Goal: Find specific page/section: Find specific page/section

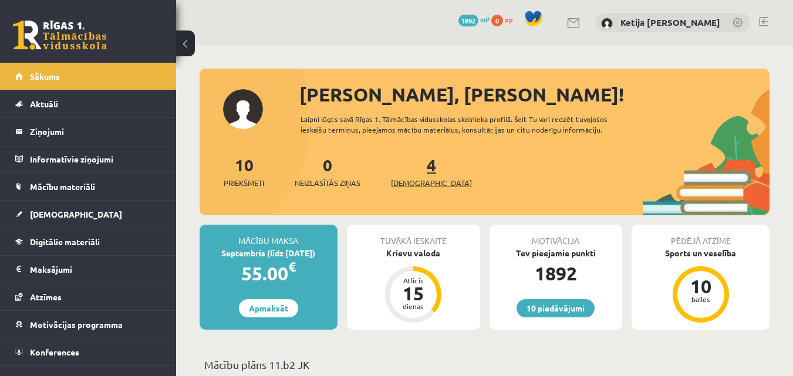
click at [413, 184] on span "[DEMOGRAPHIC_DATA]" at bounding box center [431, 183] width 81 height 12
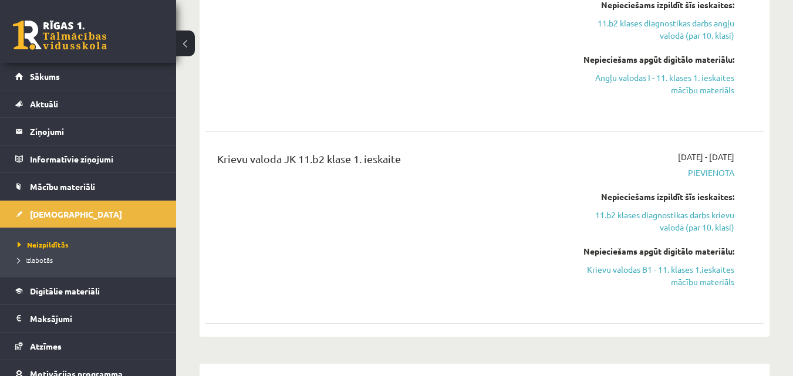
scroll to position [376, 0]
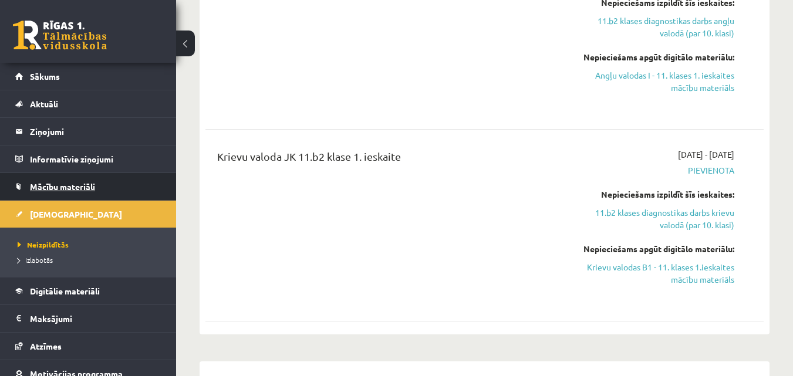
click at [42, 180] on link "Mācību materiāli" at bounding box center [88, 186] width 146 height 27
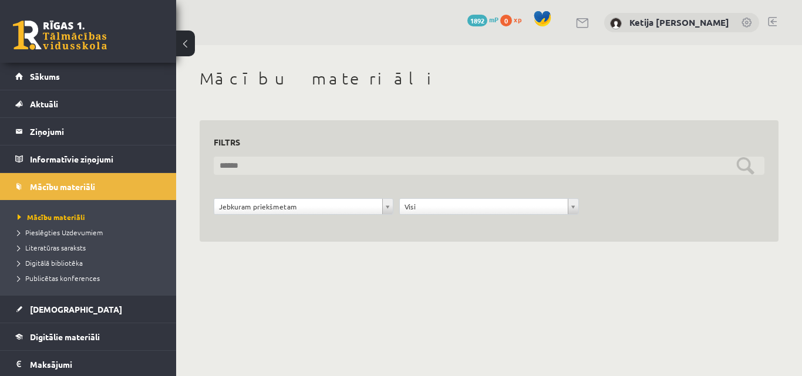
click at [385, 173] on input "text" at bounding box center [489, 166] width 551 height 18
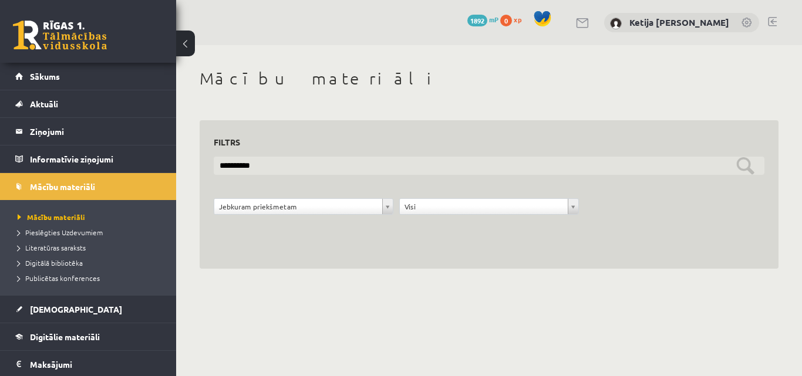
type input "**********"
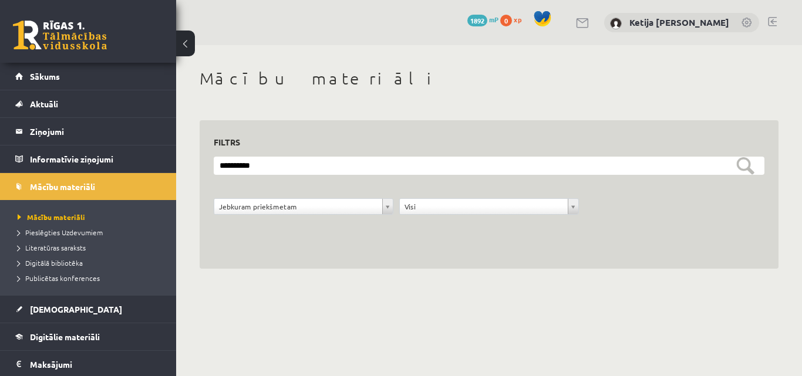
click at [777, 24] on div "0 Dāvanas 1892 mP 0 xp Ketija Nikola Kmeta" at bounding box center [489, 22] width 626 height 45
click at [777, 18] on div "0 Dāvanas 1892 mP 0 xp Ketija Nikola Kmeta" at bounding box center [489, 22] width 626 height 45
click at [771, 22] on link at bounding box center [772, 21] width 9 height 9
